Goal: Information Seeking & Learning: Learn about a topic

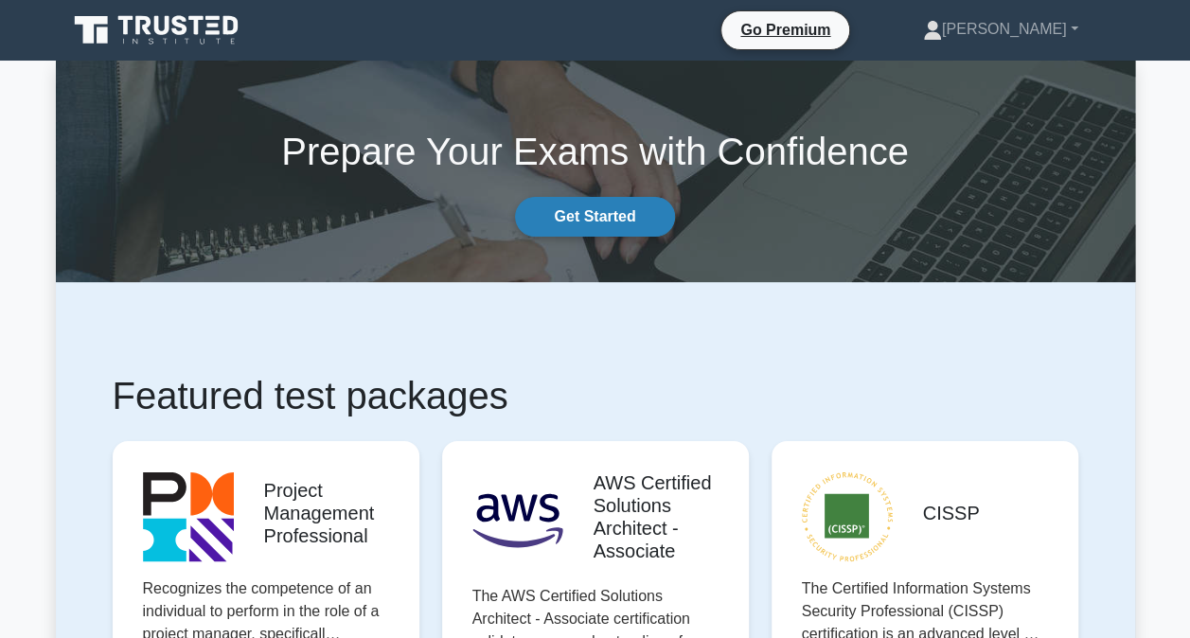
click at [642, 222] on link "Get Started" at bounding box center [594, 217] width 159 height 40
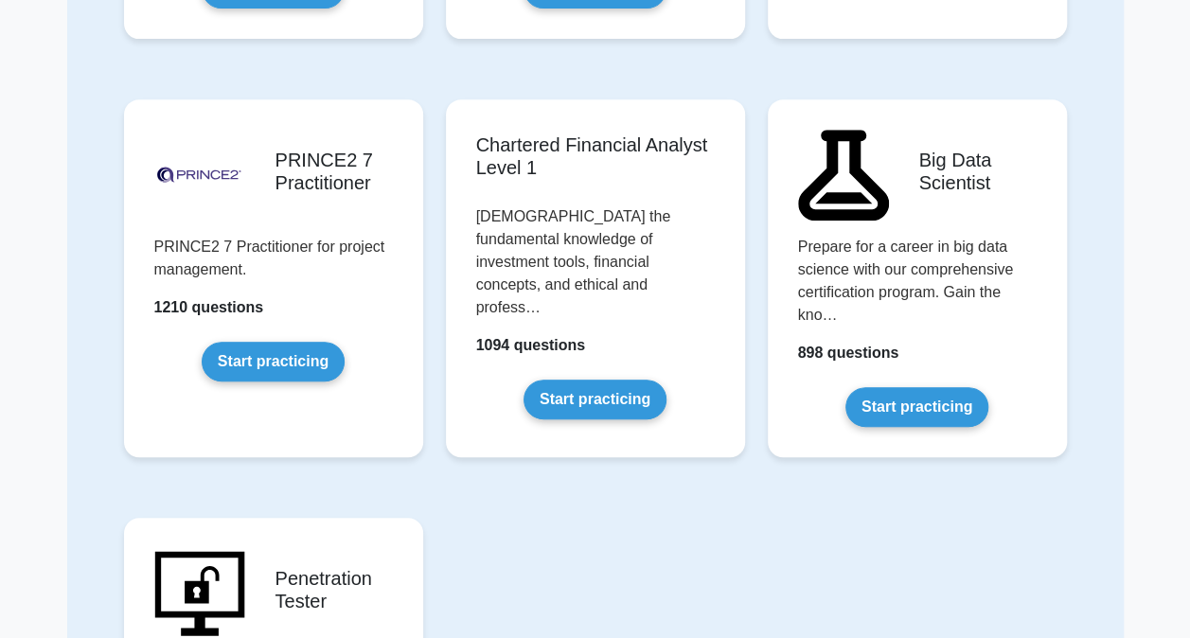
scroll to position [3930, 0]
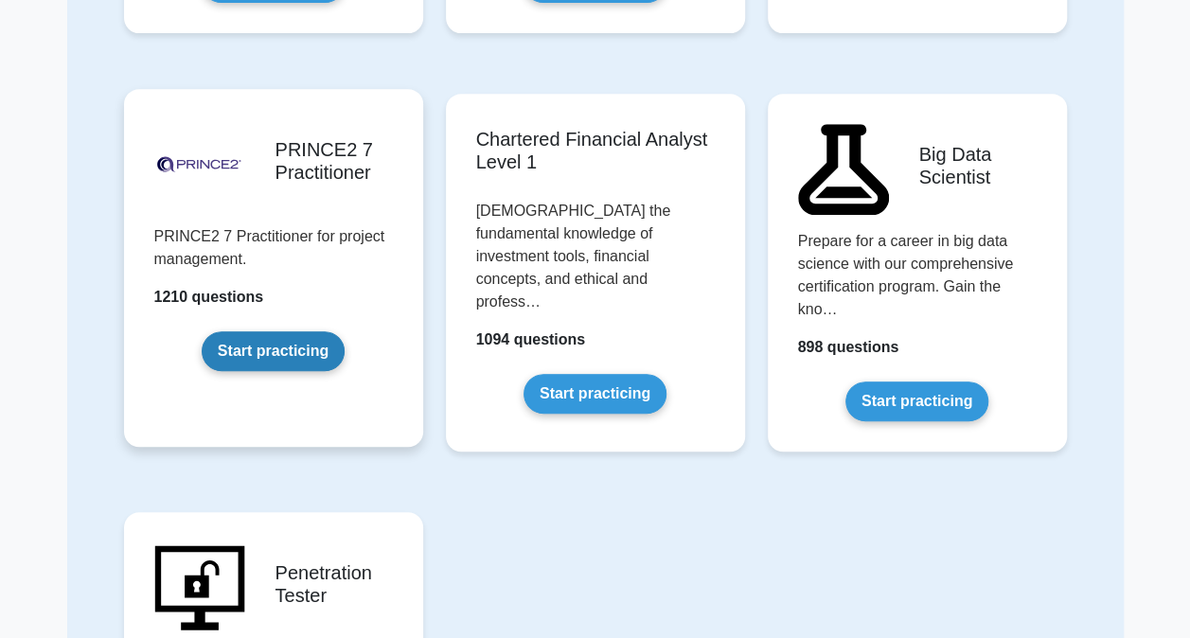
click at [260, 331] on link "Start practicing" at bounding box center [273, 351] width 143 height 40
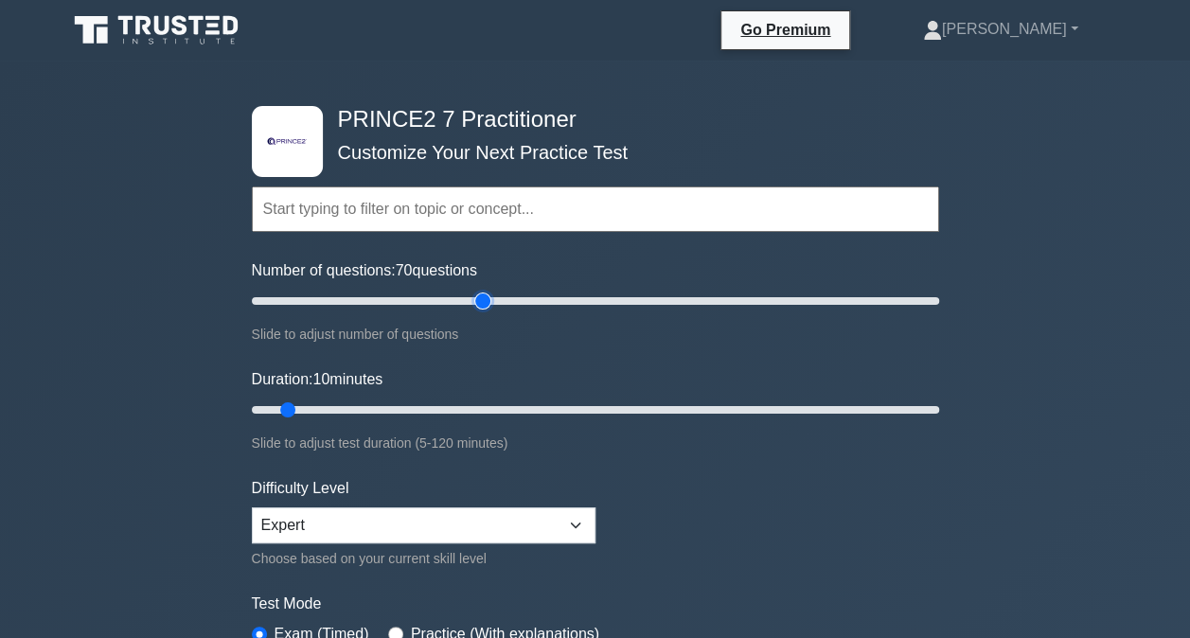
drag, startPoint x: 275, startPoint y: 298, endPoint x: 488, endPoint y: 299, distance: 213.0
type input "70"
click at [488, 299] on input "Number of questions: 70 questions" at bounding box center [595, 301] width 687 height 23
drag, startPoint x: 290, startPoint y: 409, endPoint x: 756, endPoint y: 406, distance: 465.8
type input "90"
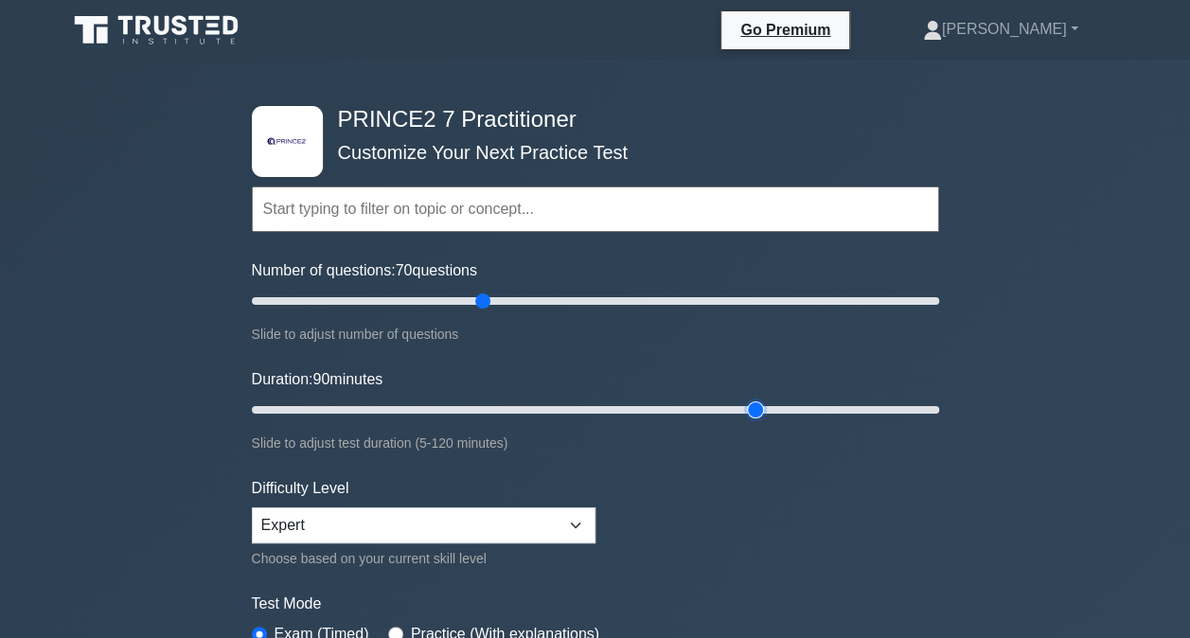
click at [756, 406] on input "Duration: 90 minutes" at bounding box center [595, 410] width 687 height 23
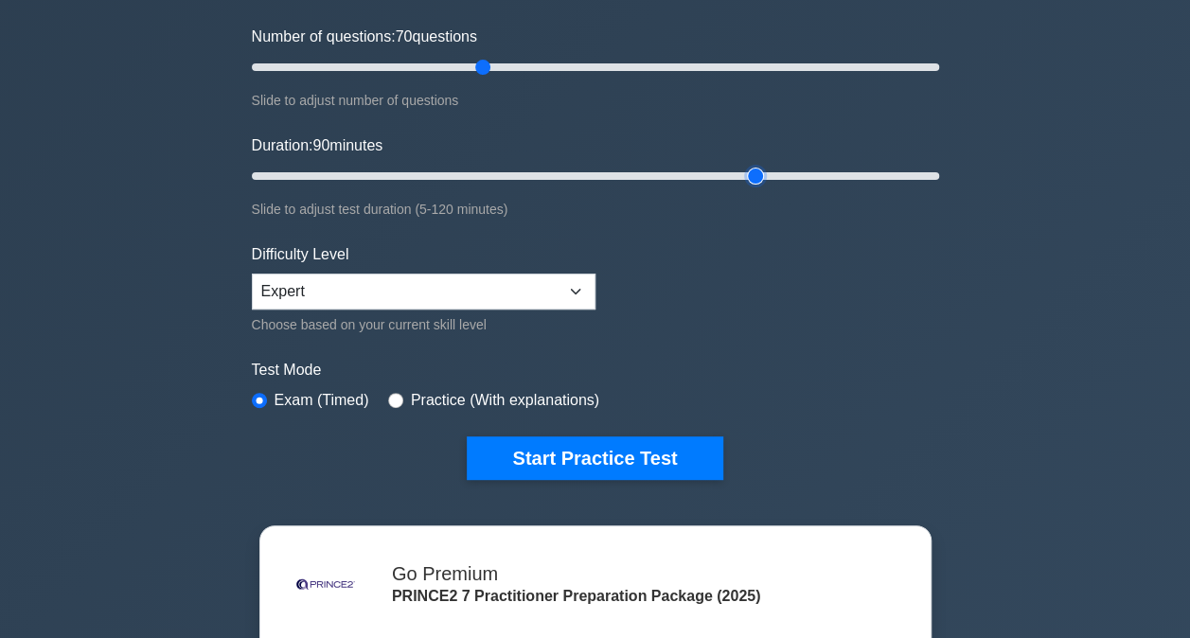
scroll to position [229, 0]
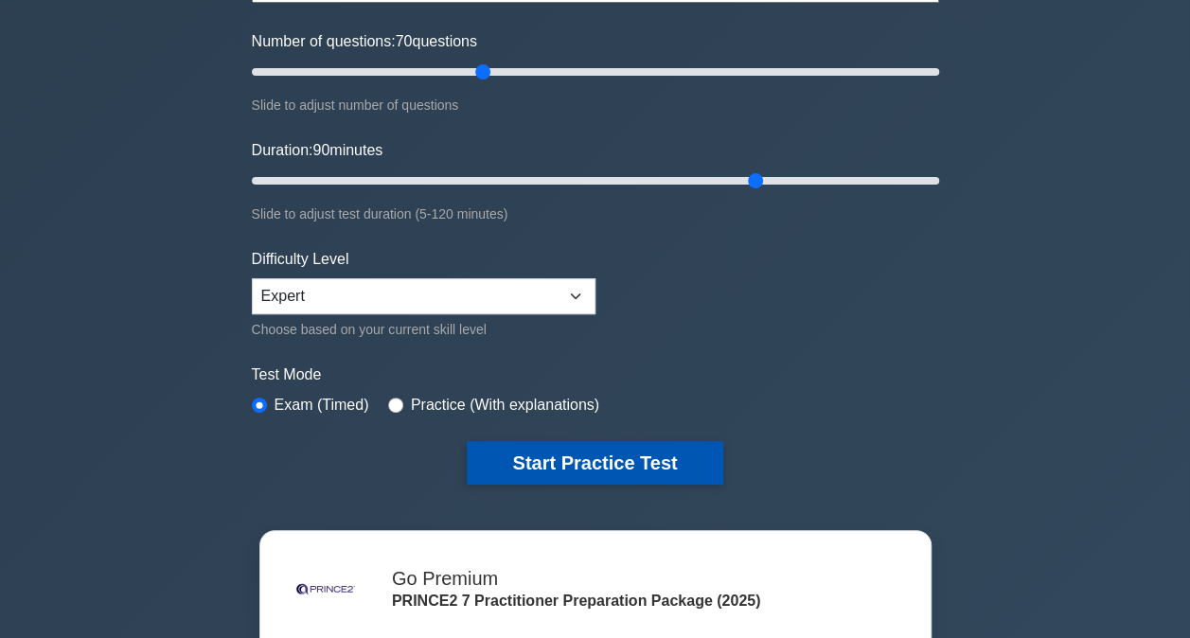
click at [544, 460] on button "Start Practice Test" at bounding box center [595, 463] width 256 height 44
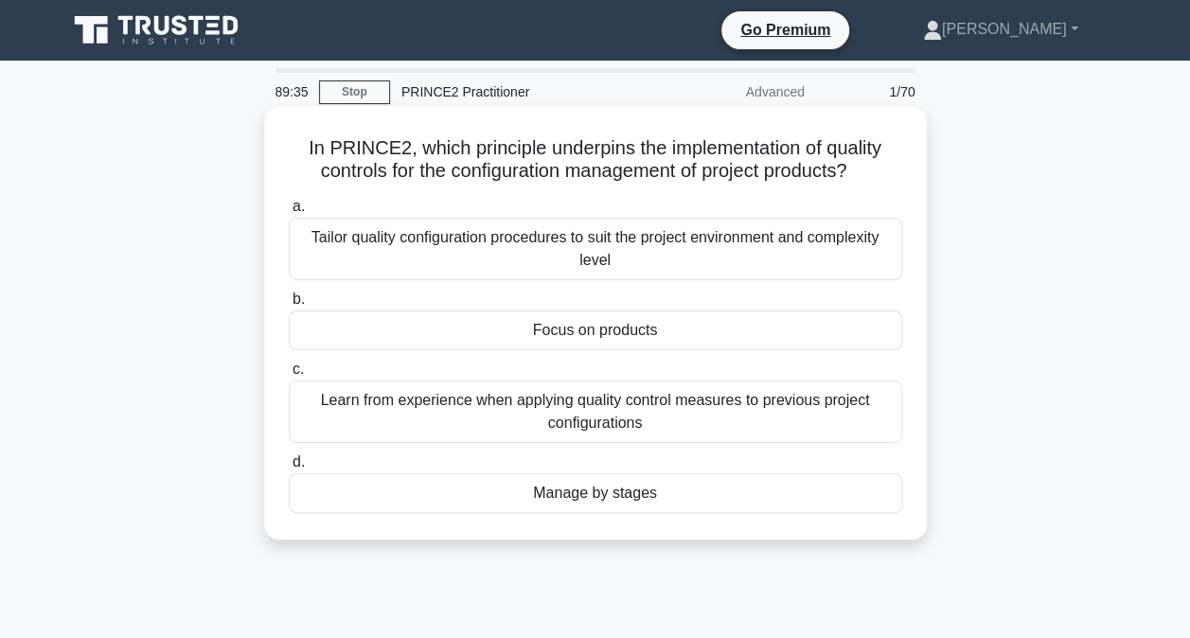
click at [676, 335] on div "Focus on products" at bounding box center [596, 331] width 614 height 40
click at [289, 306] on input "b. Focus on products" at bounding box center [289, 300] width 0 height 12
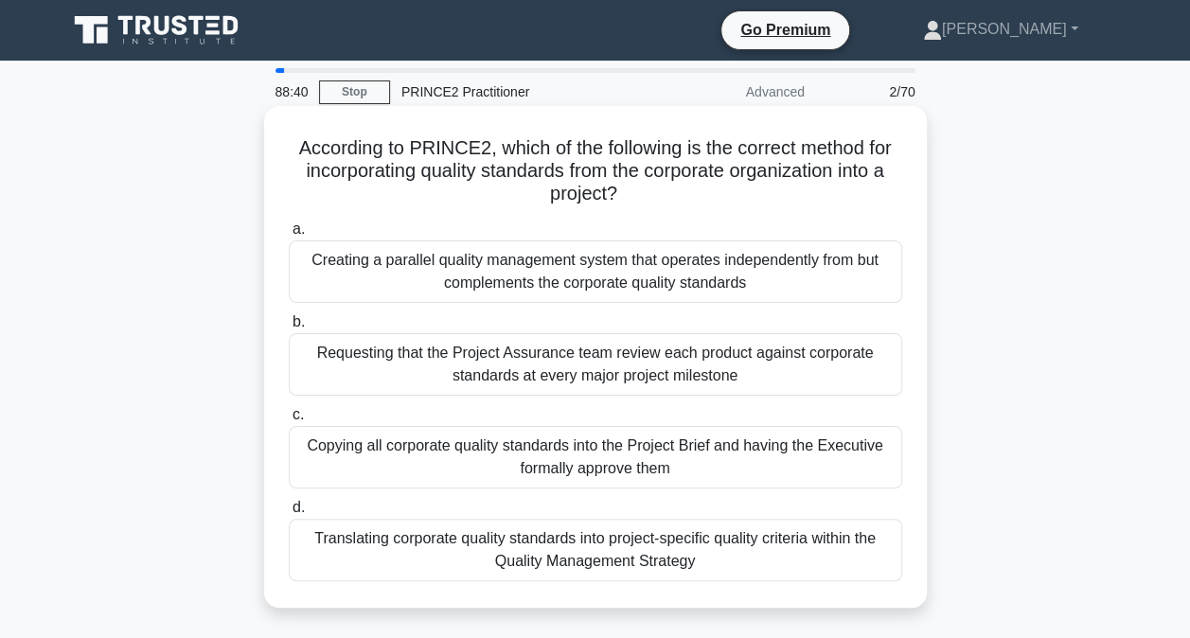
click at [627, 549] on div "Translating corporate quality standards into project-specific quality criteria …" at bounding box center [596, 550] width 614 height 62
click at [289, 514] on input "d. Translating corporate quality standards into project-specific quality criter…" at bounding box center [289, 508] width 0 height 12
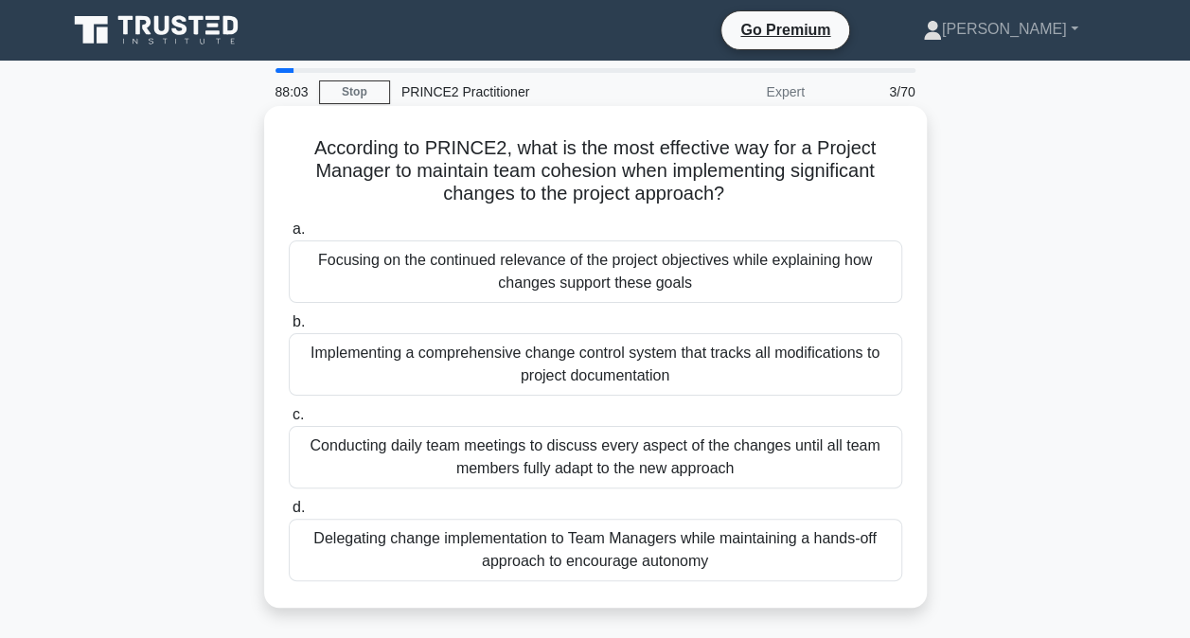
click at [763, 290] on div "Focusing on the continued relevance of the project objectives while explaining …" at bounding box center [596, 271] width 614 height 62
click at [289, 236] on input "a. Focusing on the continued relevance of the project objectives while explaini…" at bounding box center [289, 229] width 0 height 12
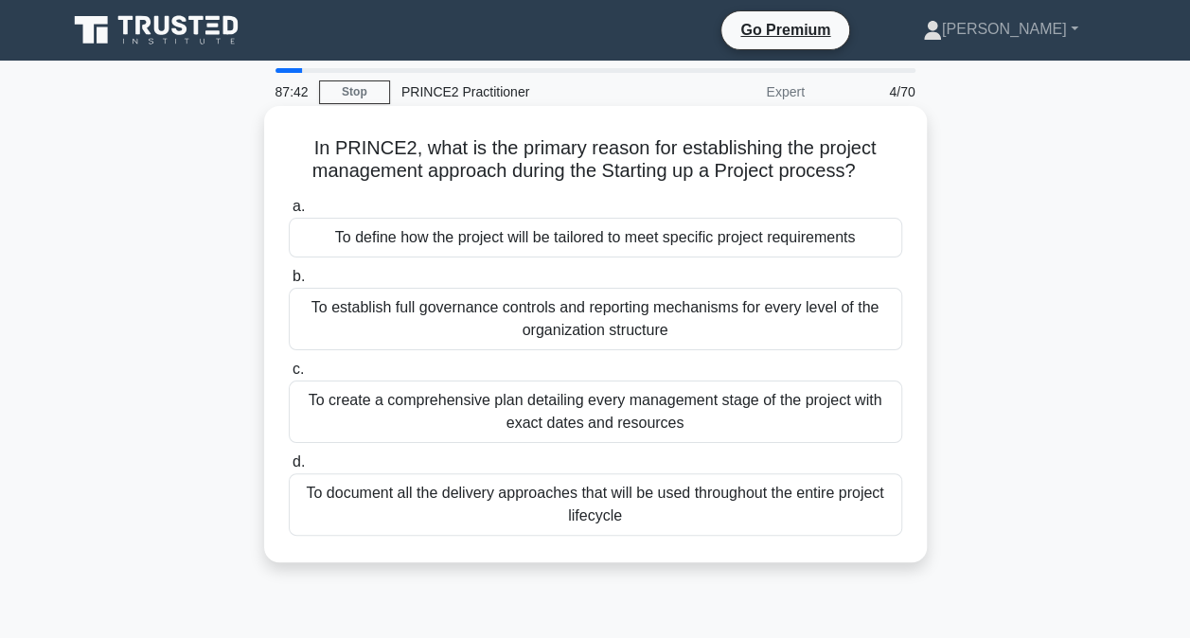
click at [743, 231] on div "To define how the project will be tailored to meet specific project requirements" at bounding box center [596, 238] width 614 height 40
click at [289, 213] on input "a. To define how the project will be tailored to meet specific project requirem…" at bounding box center [289, 207] width 0 height 12
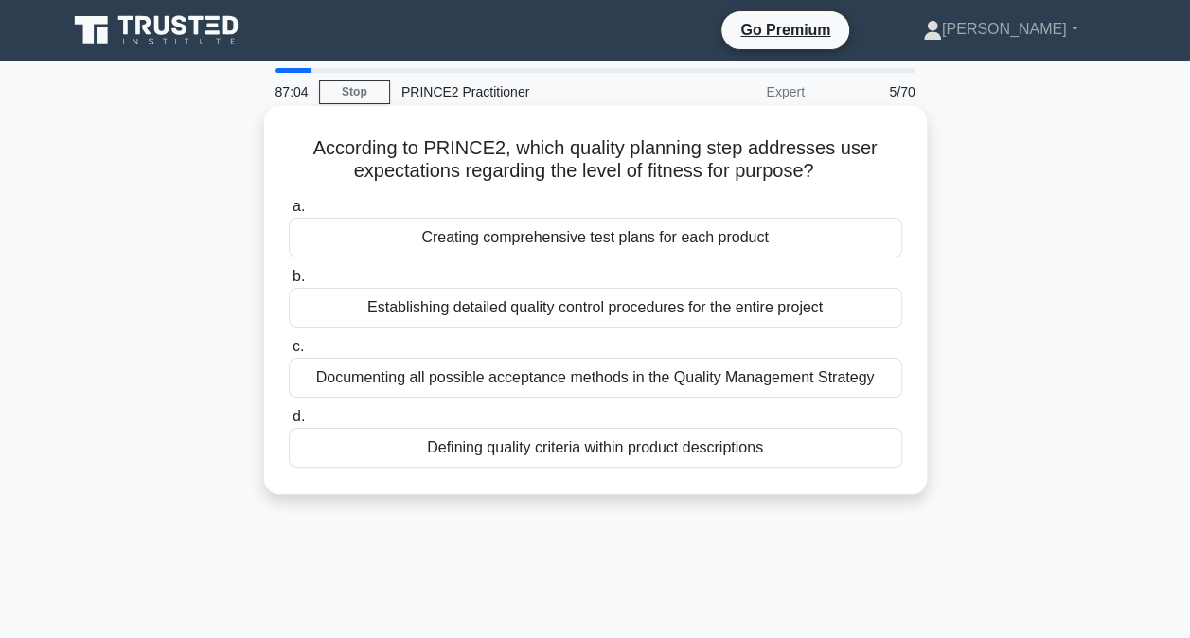
click at [704, 447] on div "Defining quality criteria within product descriptions" at bounding box center [596, 448] width 614 height 40
click at [289, 423] on input "d. Defining quality criteria within product descriptions" at bounding box center [289, 417] width 0 height 12
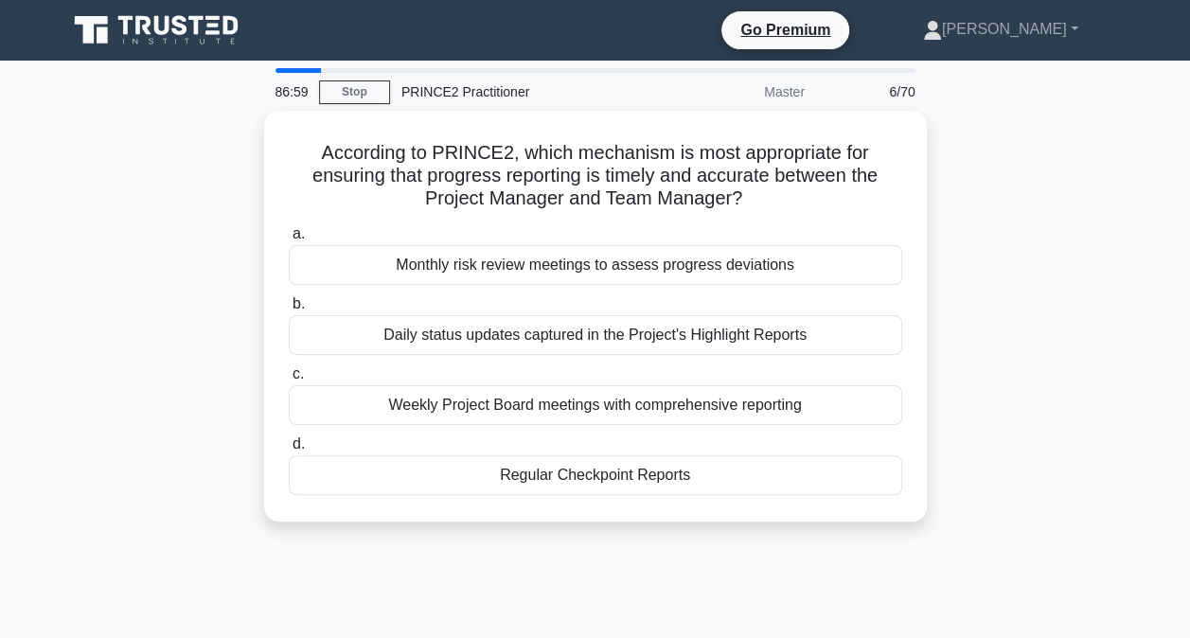
click at [704, 447] on label "d. Regular Checkpoint Reports" at bounding box center [596, 464] width 614 height 62
click at [289, 447] on input "d. Regular Checkpoint Reports" at bounding box center [289, 444] width 0 height 12
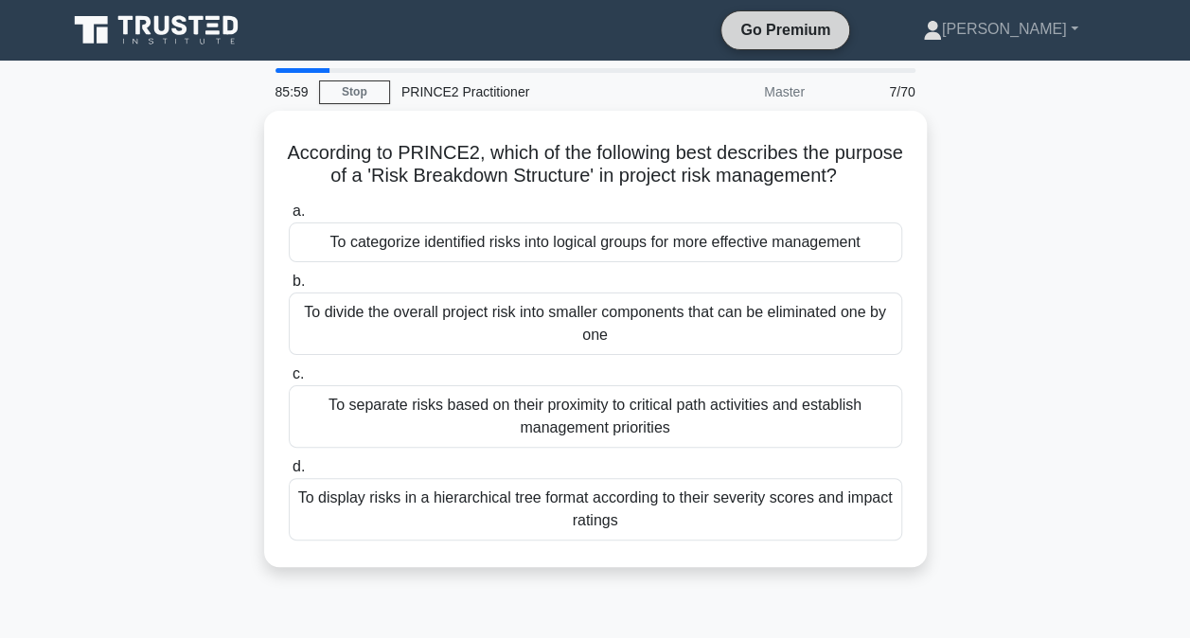
click at [842, 39] on link "Go Premium" at bounding box center [785, 30] width 113 height 24
